Goal: Task Accomplishment & Management: Contribute content

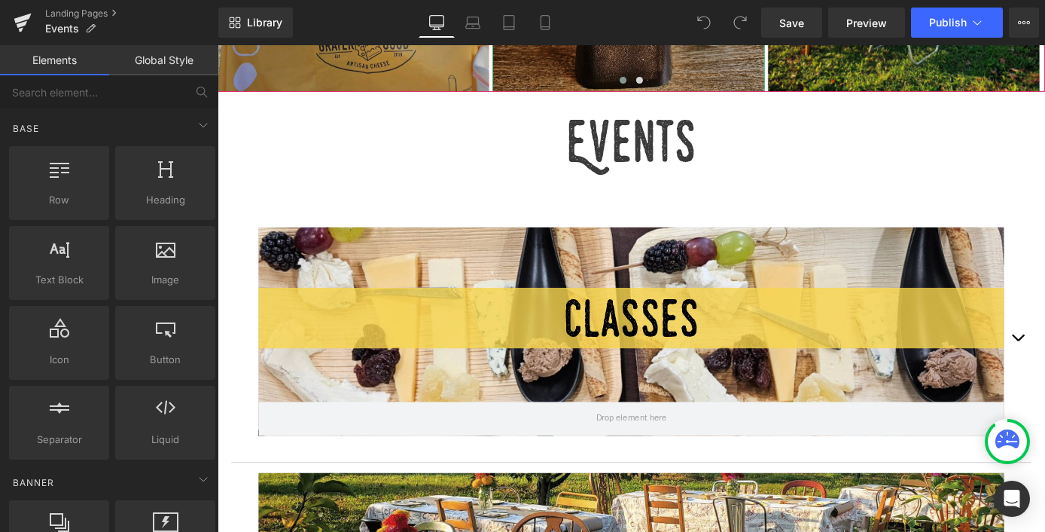
scroll to position [620, 0]
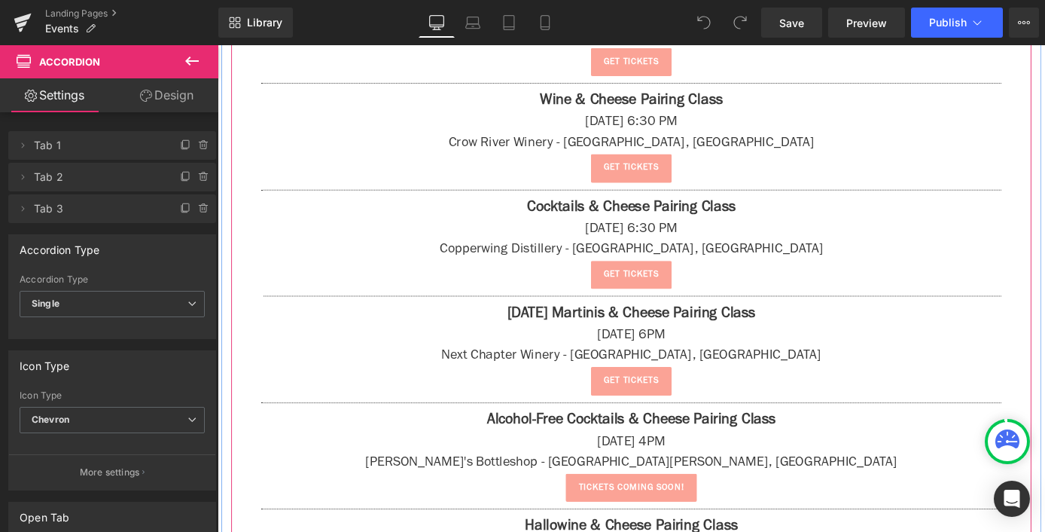
scroll to position [1314, 0]
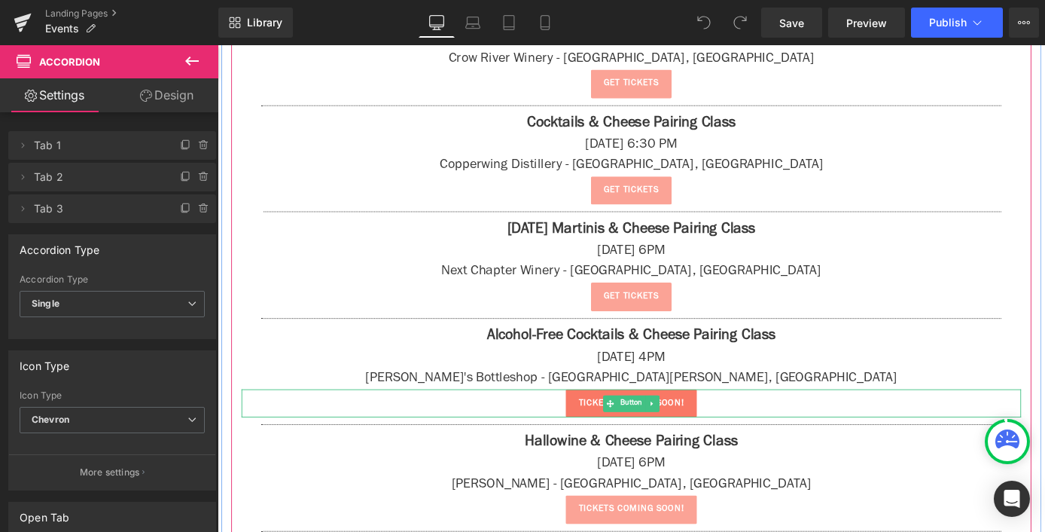
click at [711, 432] on span "tickets coming soon!" at bounding box center [673, 439] width 116 height 15
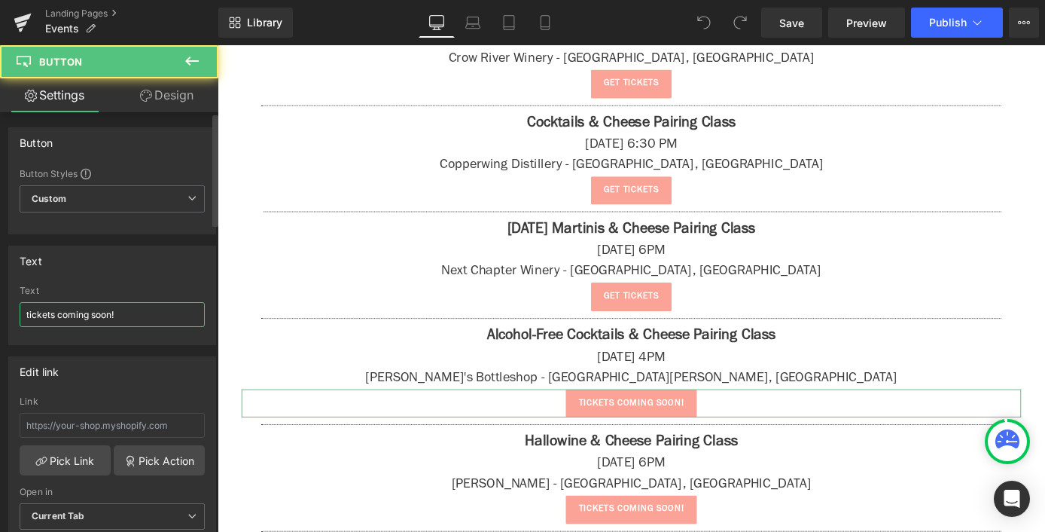
click at [102, 314] on input "tickets coming soon!" at bounding box center [112, 314] width 185 height 25
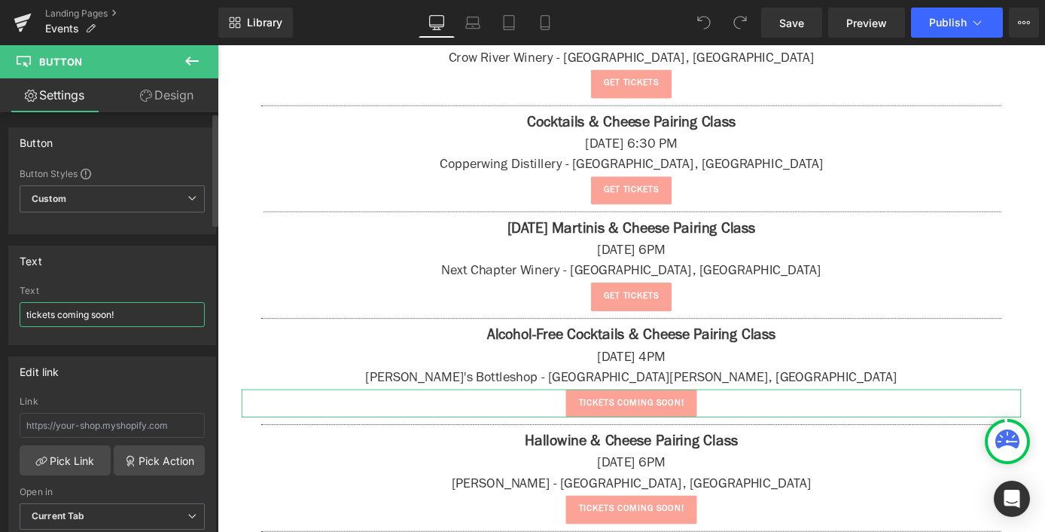
click at [102, 314] on input "tickets coming soon!" at bounding box center [112, 314] width 185 height 25
type input "e"
type input "get tickets"
click at [81, 421] on input "text" at bounding box center [112, 425] width 185 height 25
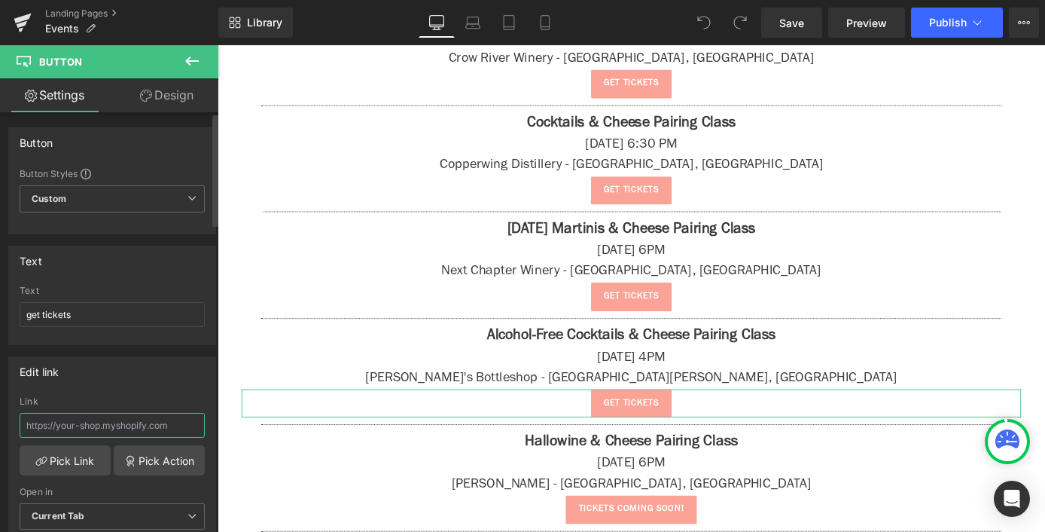
click at [81, 421] on input "text" at bounding box center [112, 425] width 185 height 25
paste input "[URL][DOMAIN_NAME]"
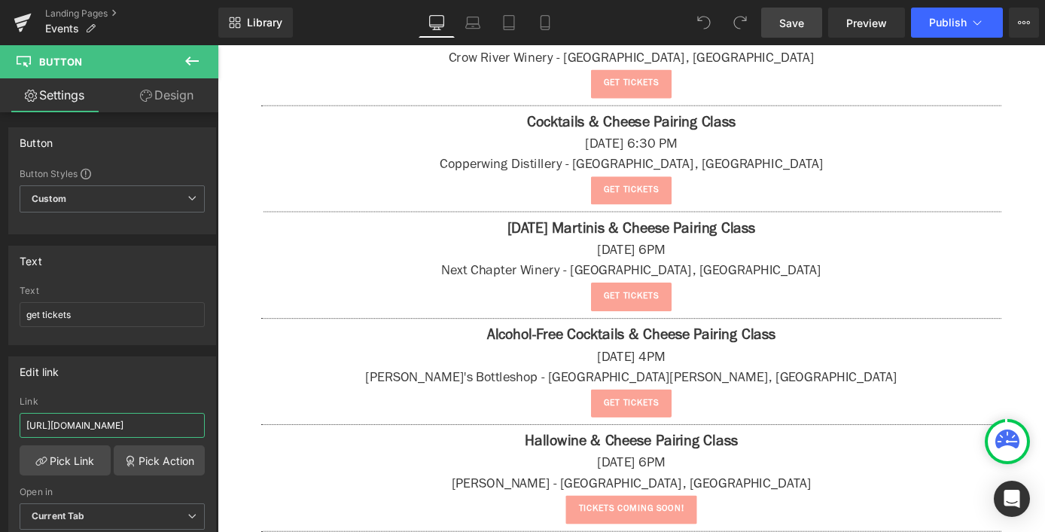
type input "[URL][DOMAIN_NAME]"
click at [792, 22] on span "Save" at bounding box center [791, 23] width 25 height 16
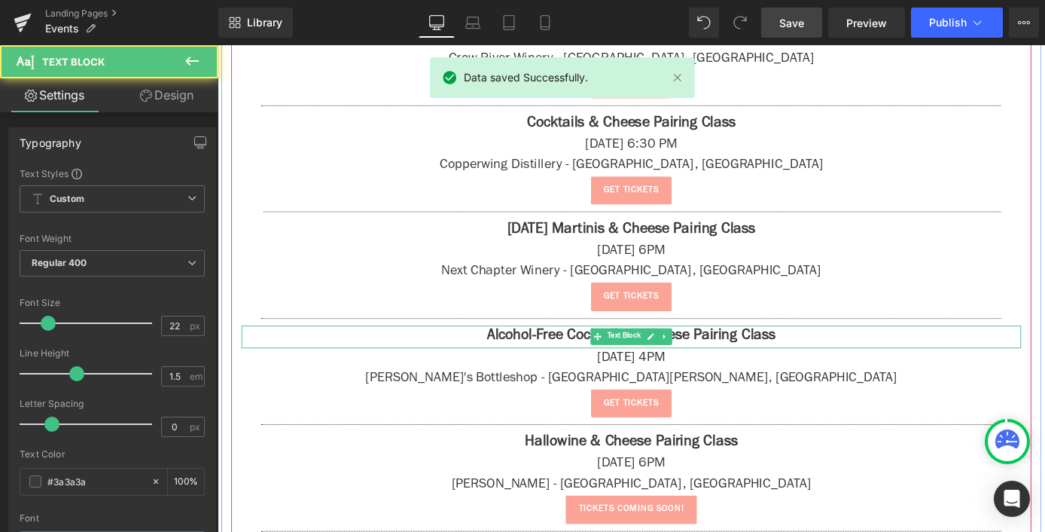
click at [596, 367] on strong "Alcohol-Free Cocktails & Cheese Pairing Class" at bounding box center [673, 366] width 318 height 17
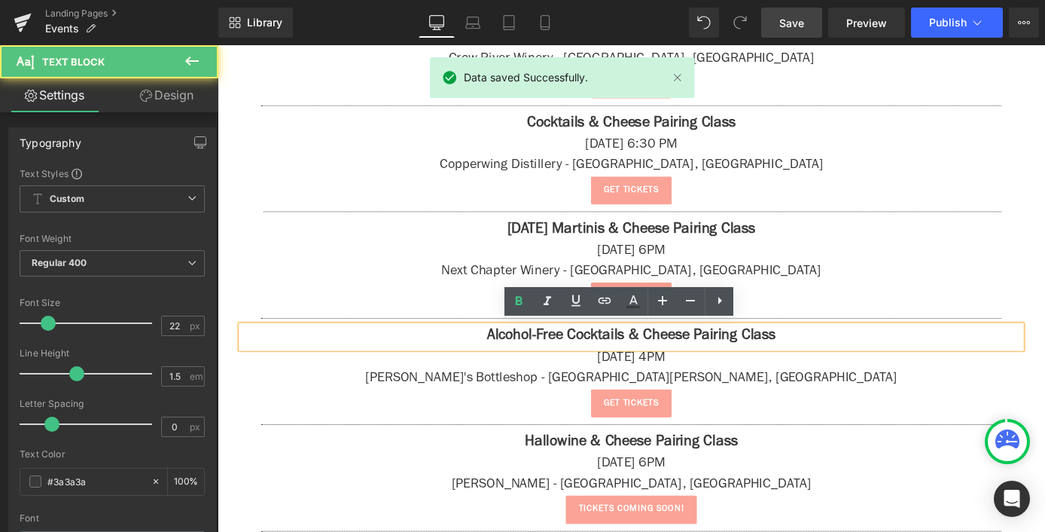
click at [682, 365] on strong "Alcohol-Free Cocktails & Cheese Pairing Class" at bounding box center [673, 366] width 318 height 17
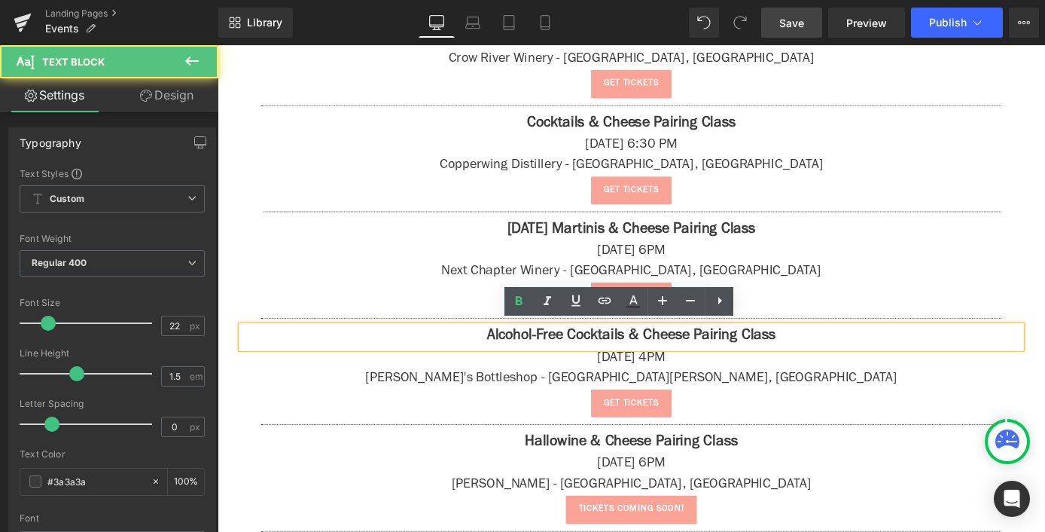
click at [855, 357] on p "Alcohol-Free Cocktails & Cheese Pairing Class" at bounding box center [673, 366] width 858 height 25
click at [514, 358] on strong "Alcohol-Free Cocktails & Cheese Pairing Class" at bounding box center [673, 366] width 318 height 17
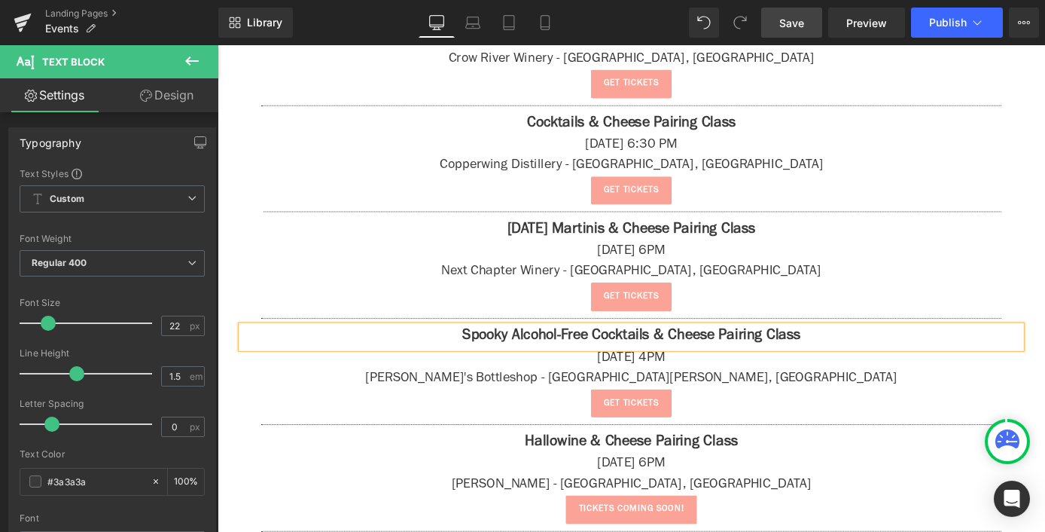
click at [814, 23] on link "Save" at bounding box center [791, 23] width 61 height 30
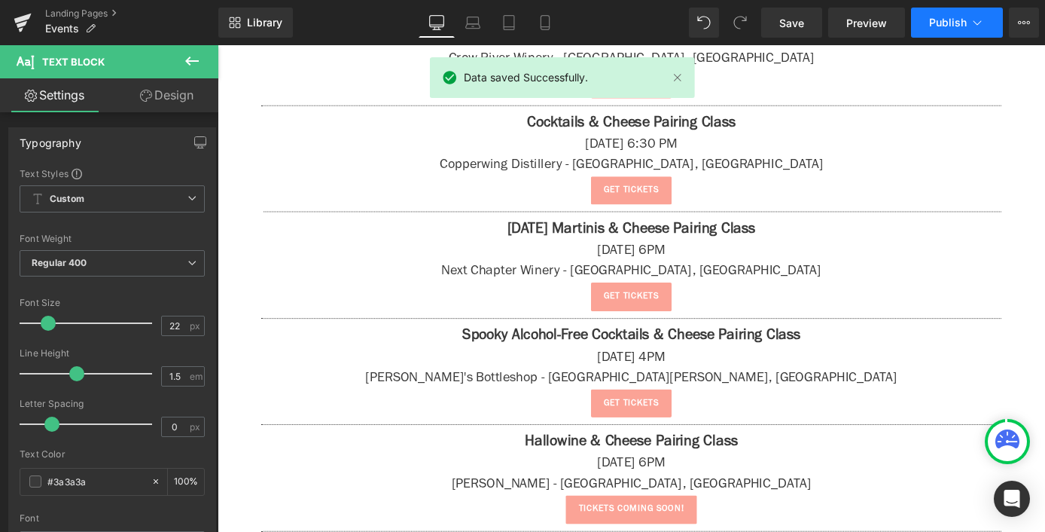
click at [949, 20] on span "Publish" at bounding box center [948, 23] width 38 height 12
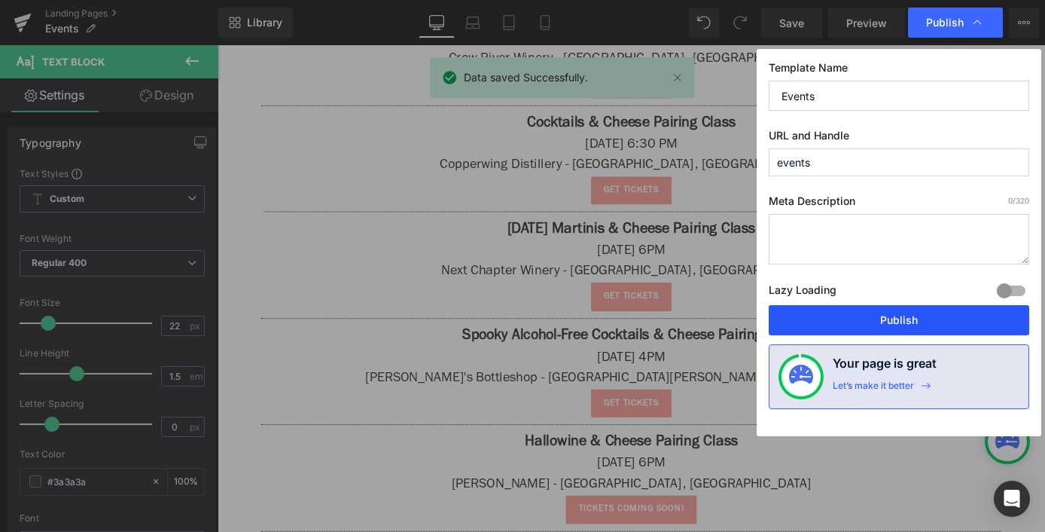
click at [896, 317] on button "Publish" at bounding box center [899, 320] width 260 height 30
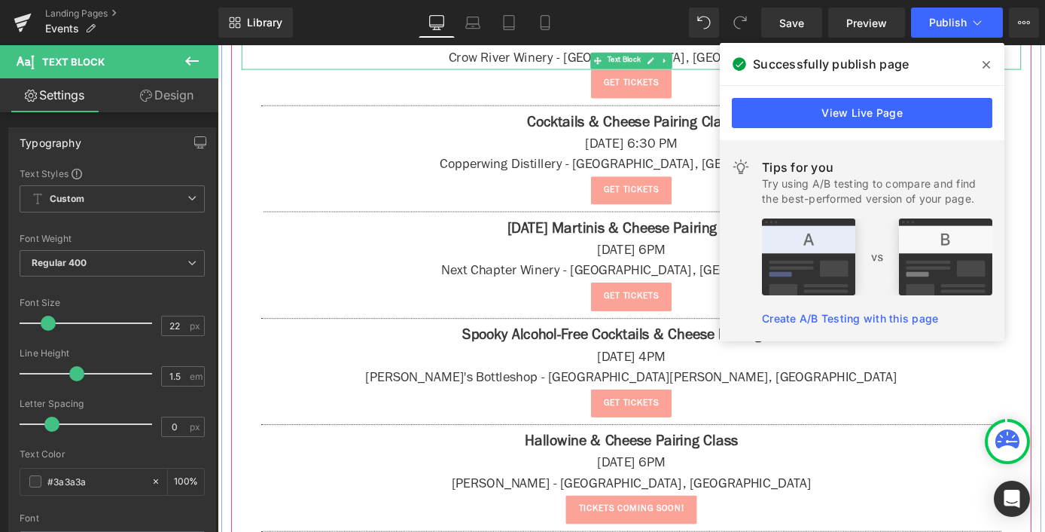
click at [985, 59] on icon at bounding box center [986, 65] width 8 height 12
